Goal: Register for event/course

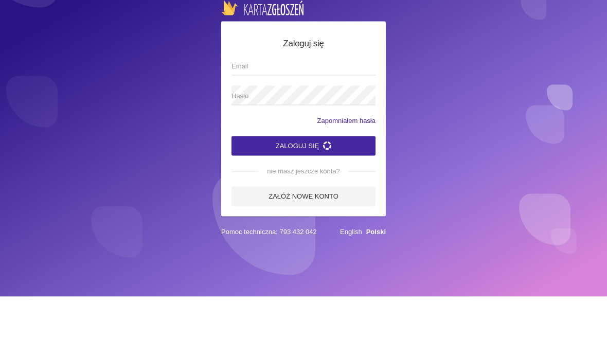
scroll to position [36, 0]
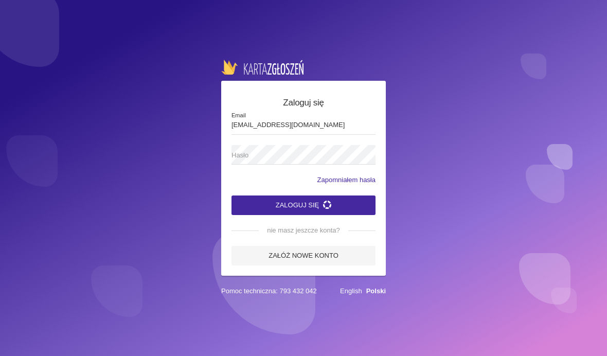
type input "[EMAIL_ADDRESS][DOMAIN_NAME]"
click at [303, 195] on button "Zaloguj się" at bounding box center [303, 205] width 144 height 20
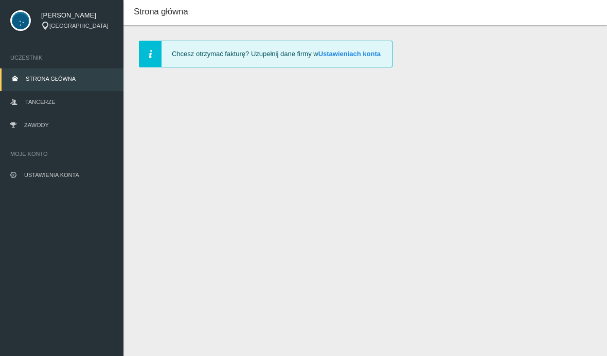
click at [63, 91] on link "Tancerze" at bounding box center [61, 102] width 123 height 23
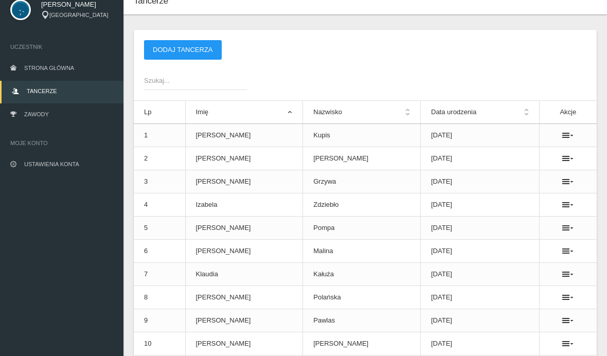
click at [74, 123] on link "Zawody" at bounding box center [61, 115] width 123 height 23
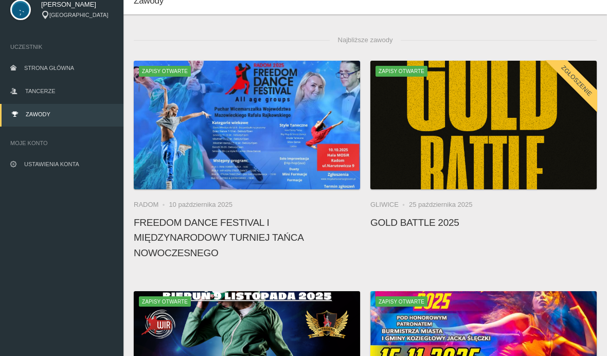
click at [465, 132] on span at bounding box center [483, 127] width 226 height 22
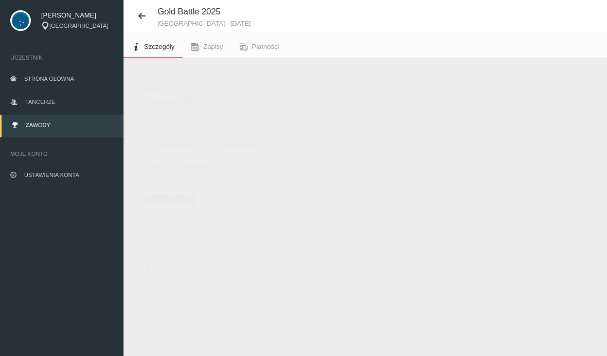
click at [214, 43] on span "Zapisy" at bounding box center [213, 47] width 20 height 8
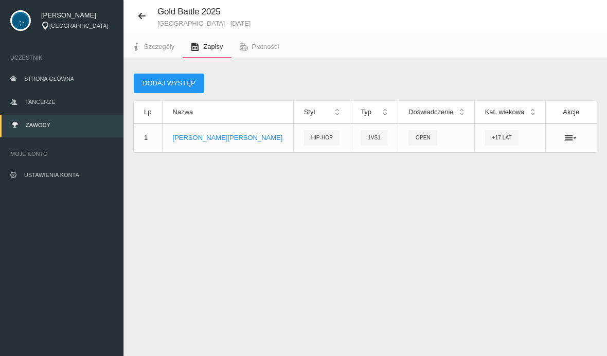
click at [180, 76] on button "Dodaj występ" at bounding box center [169, 83] width 70 height 20
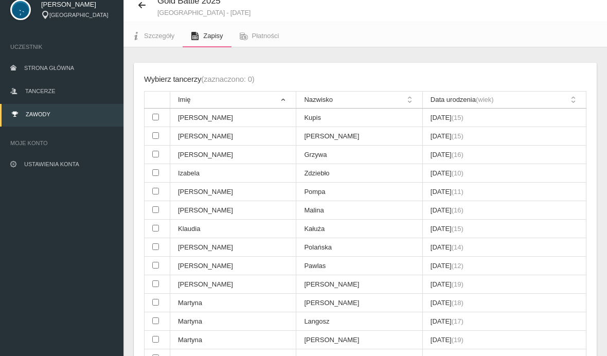
click at [307, 116] on td "Kupis" at bounding box center [359, 117] width 126 height 19
checkbox input "true"
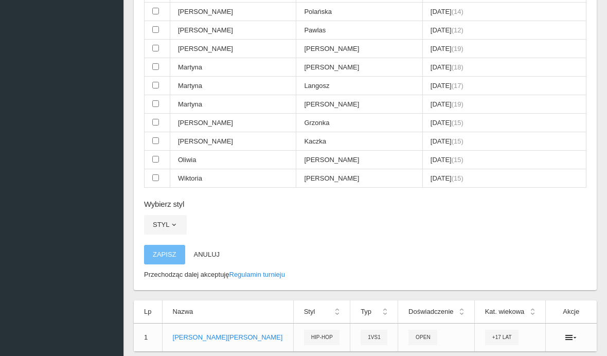
scroll to position [271, 0]
click at [176, 225] on span "button" at bounding box center [174, 225] width 8 height 8
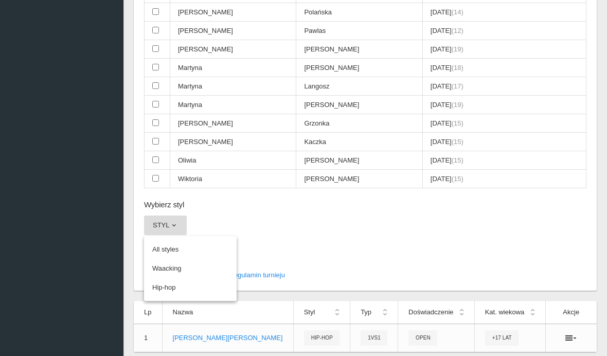
click at [203, 289] on link "Hip-hop" at bounding box center [190, 287] width 93 height 19
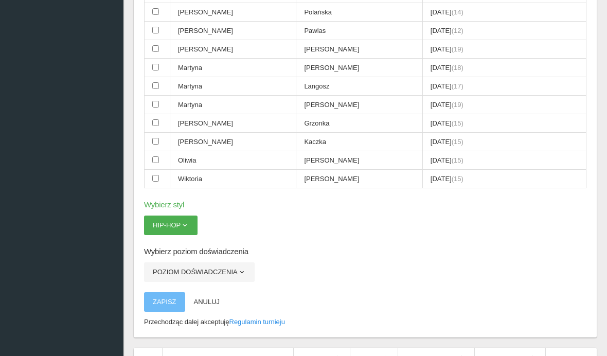
click at [202, 271] on button "Poziom doświadczenia" at bounding box center [199, 272] width 111 height 20
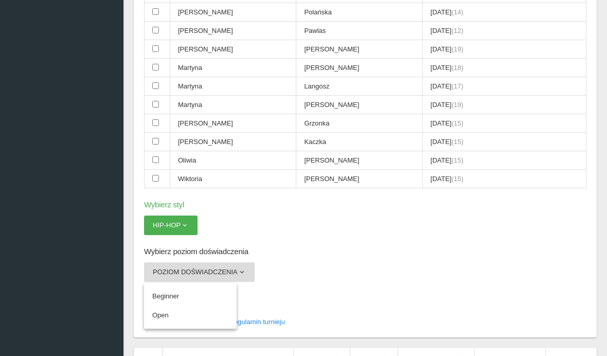
click at [195, 320] on link "Open" at bounding box center [190, 315] width 93 height 19
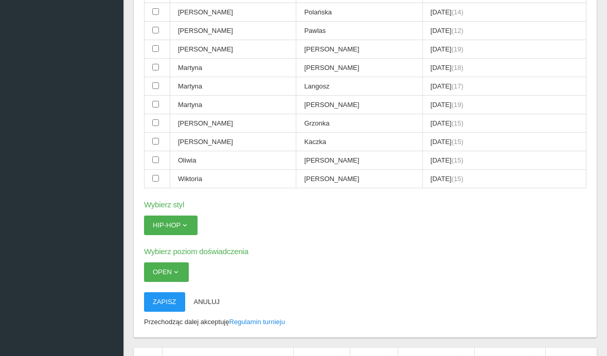
click at [171, 293] on button "Zapisz" at bounding box center [164, 302] width 41 height 20
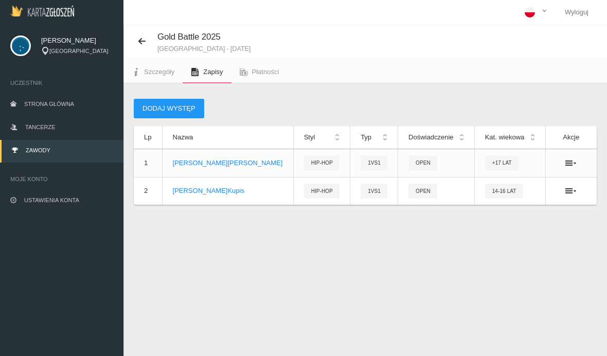
scroll to position [1, 0]
click at [165, 112] on button "Dodaj występ" at bounding box center [169, 108] width 70 height 20
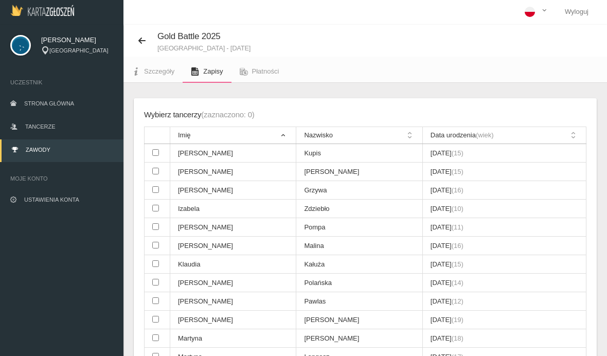
click at [252, 73] on span "Płatności" at bounding box center [265, 71] width 27 height 8
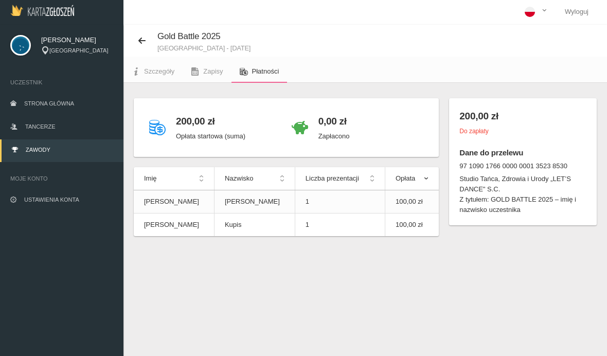
click at [207, 73] on span "Zapisy" at bounding box center [213, 71] width 20 height 8
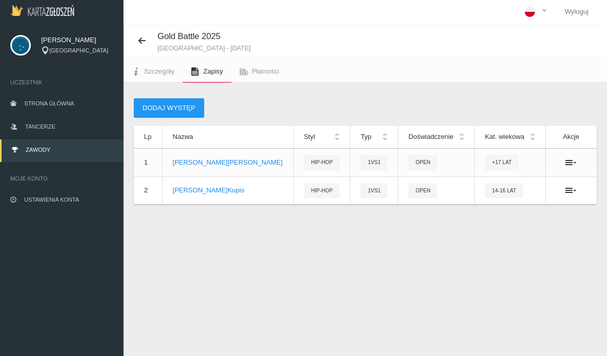
click at [190, 99] on button "Dodaj występ" at bounding box center [169, 108] width 70 height 20
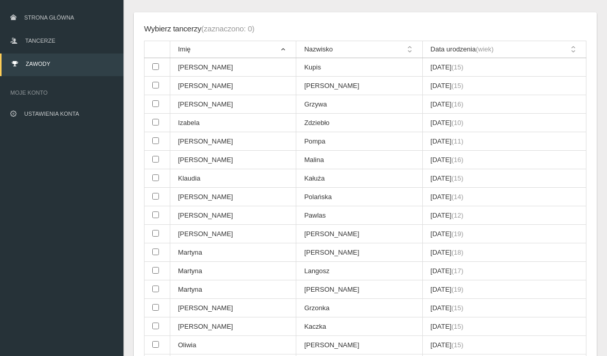
scroll to position [93, 0]
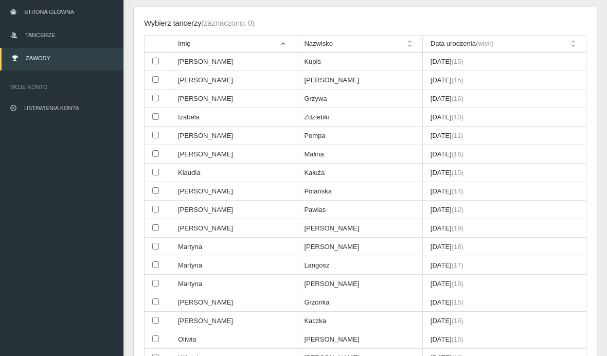
click at [296, 308] on td "Grzonka" at bounding box center [359, 302] width 126 height 19
checkbox input "true"
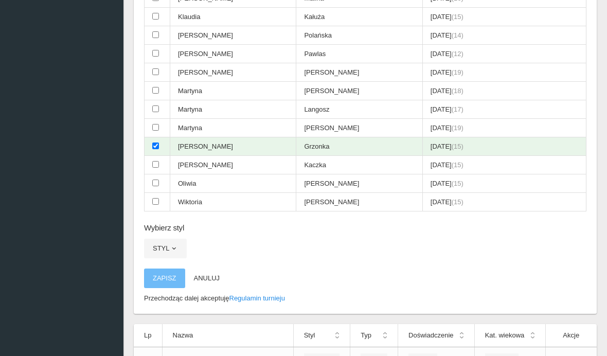
scroll to position [258, 0]
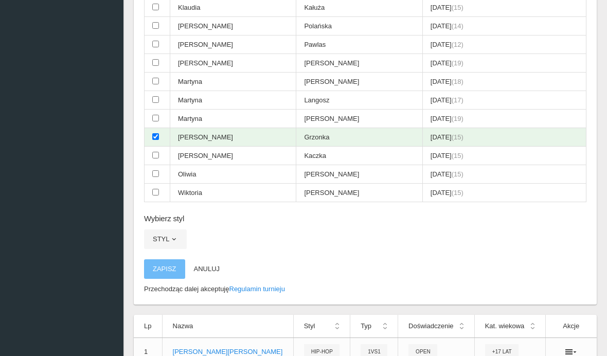
click at [172, 241] on span "button" at bounding box center [174, 239] width 8 height 8
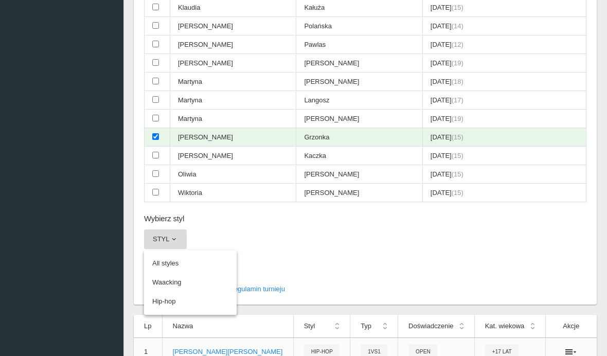
click at [197, 302] on link "Hip-hop" at bounding box center [190, 301] width 93 height 19
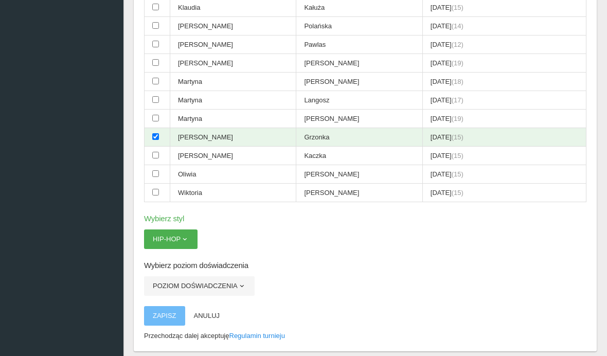
click at [220, 281] on button "Poziom doświadczenia" at bounding box center [199, 286] width 111 height 20
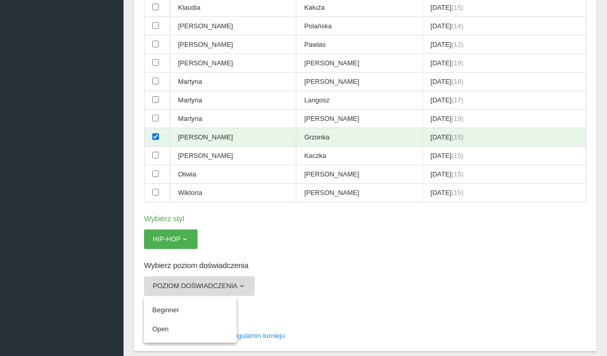
click at [197, 330] on link "Open" at bounding box center [190, 329] width 93 height 19
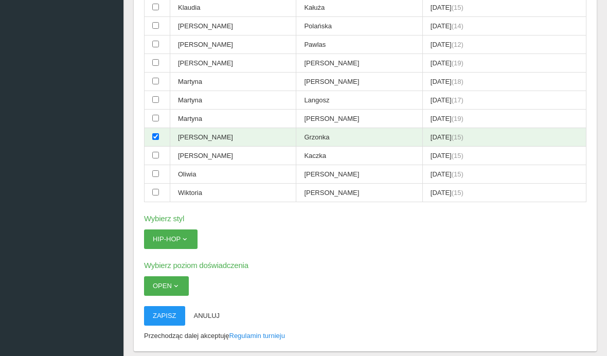
click at [172, 307] on button "Zapisz" at bounding box center [164, 316] width 41 height 20
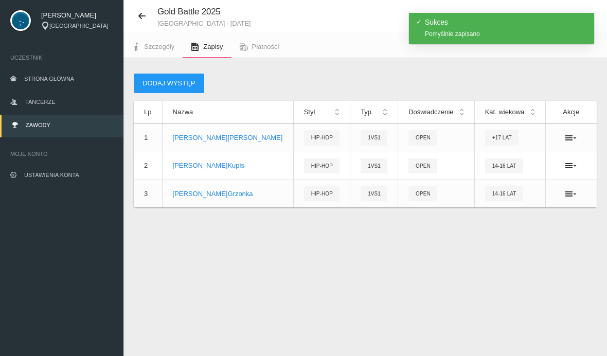
click at [188, 77] on button "Dodaj występ" at bounding box center [169, 83] width 70 height 20
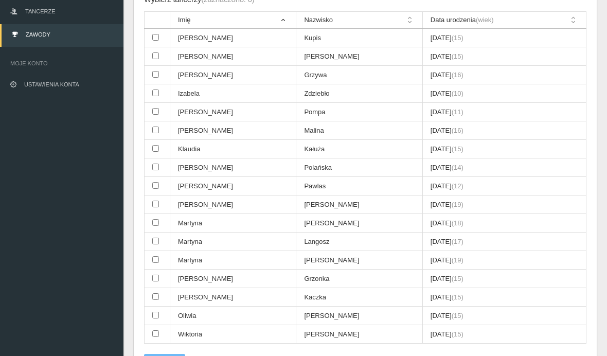
scroll to position [119, 0]
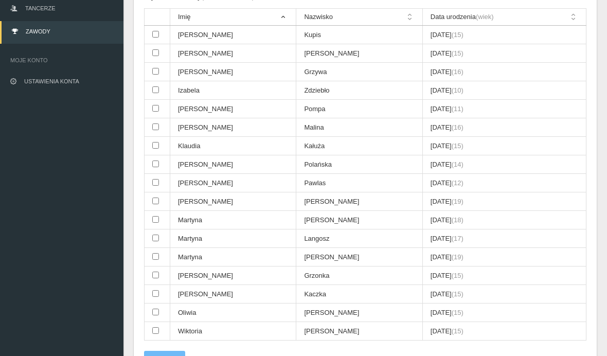
click at [246, 292] on td "[PERSON_NAME]" at bounding box center [233, 294] width 126 height 19
checkbox input "true"
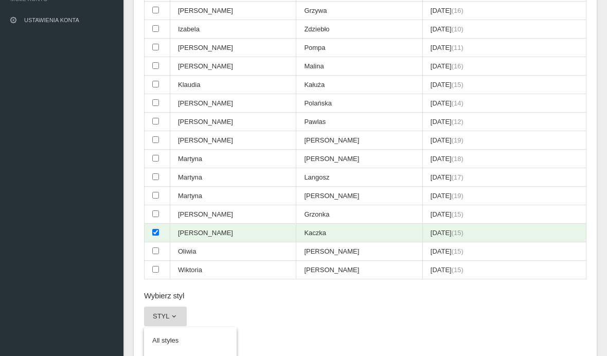
scroll to position [188, 0]
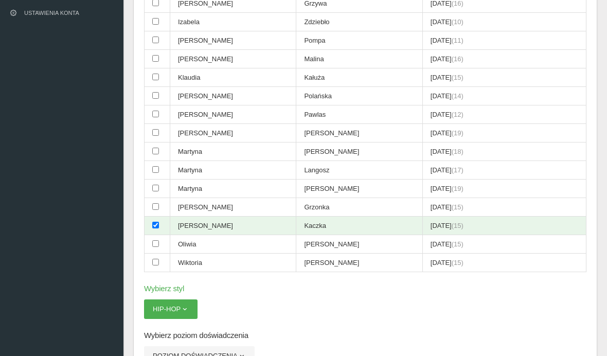
click at [192, 355] on button "Poziom doświadczenia" at bounding box center [199, 356] width 111 height 20
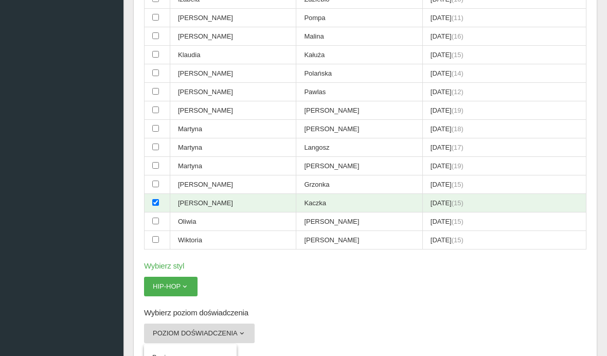
click at [196, 355] on link "Beginner" at bounding box center [190, 357] width 93 height 19
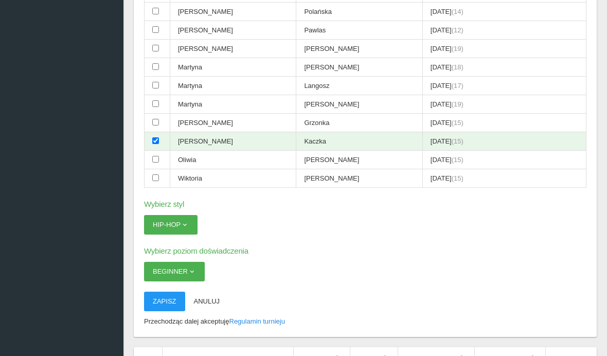
click at [172, 310] on button "Zapisz" at bounding box center [164, 301] width 41 height 20
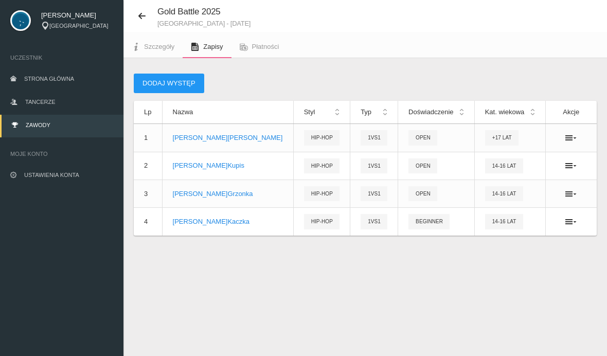
click at [266, 39] on link "Płatności" at bounding box center [259, 46] width 56 height 23
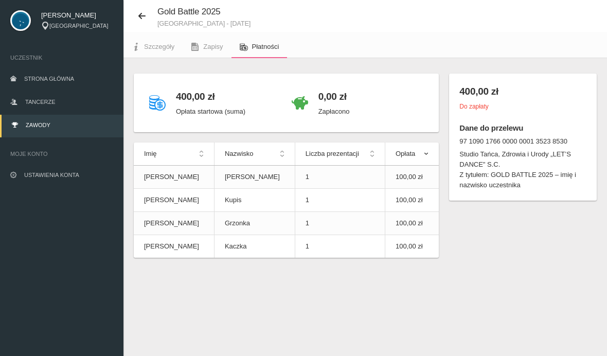
click at [28, 22] on img at bounding box center [20, 20] width 21 height 21
click at [21, 22] on img at bounding box center [20, 20] width 21 height 21
click at [59, 24] on div "[GEOGRAPHIC_DATA]" at bounding box center [77, 26] width 72 height 9
click at [65, 15] on span "[PERSON_NAME]" at bounding box center [77, 15] width 72 height 10
click at [25, 18] on img at bounding box center [20, 20] width 21 height 21
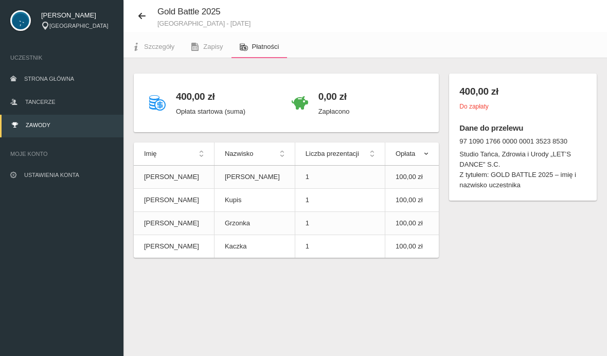
click at [16, 21] on img at bounding box center [20, 20] width 21 height 21
click at [42, 167] on link "Ustawienia konta" at bounding box center [61, 175] width 123 height 23
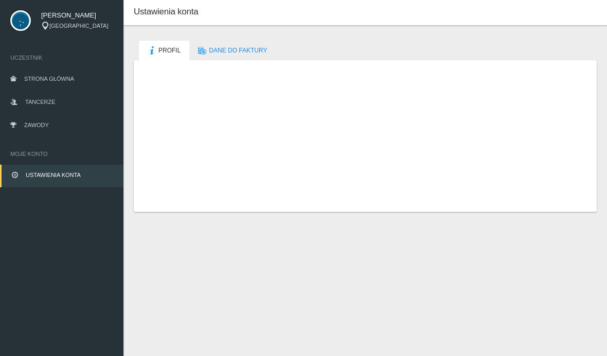
click at [40, 174] on span "Ustawienia konta" at bounding box center [53, 175] width 55 height 6
